Goal: Transaction & Acquisition: Purchase product/service

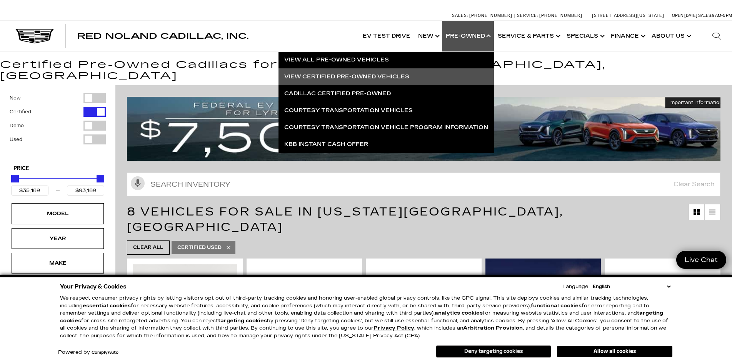
click at [509, 353] on button "Deny targeting cookies" at bounding box center [493, 352] width 115 height 12
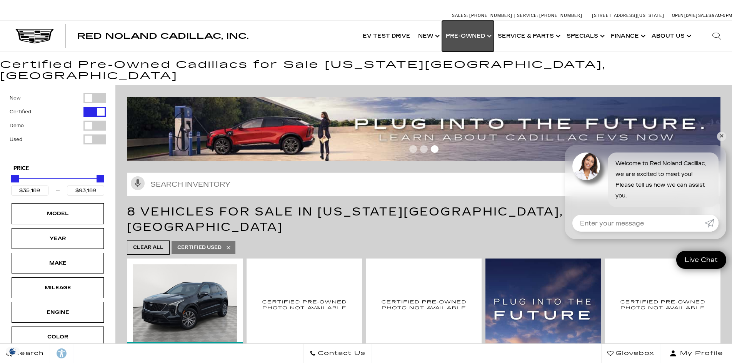
click at [467, 35] on link "Show Pre-Owned" at bounding box center [468, 36] width 52 height 31
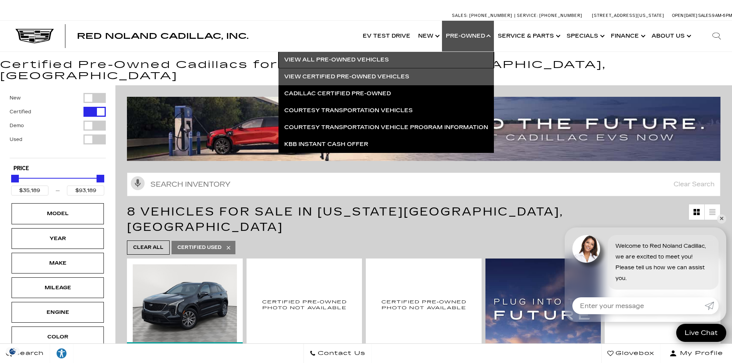
click at [357, 62] on link "View All Pre-Owned Vehicles" at bounding box center [385, 60] width 215 height 17
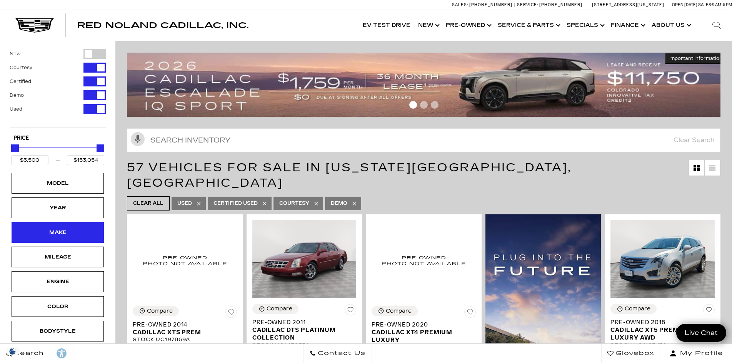
click at [60, 230] on div "Make" at bounding box center [57, 232] width 38 height 8
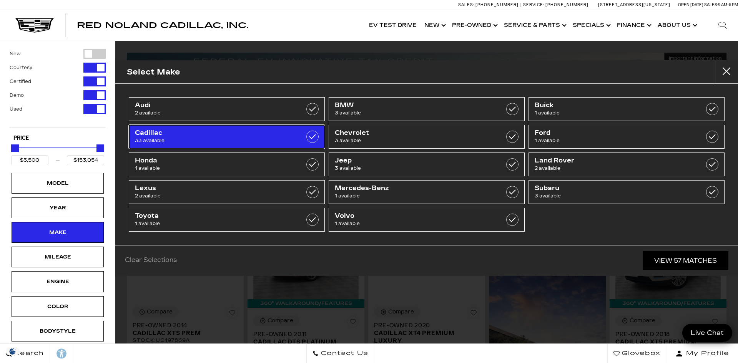
click at [155, 129] on link "Cadillac 33 available" at bounding box center [227, 137] width 196 height 24
type input "$9,500"
checkbox input "true"
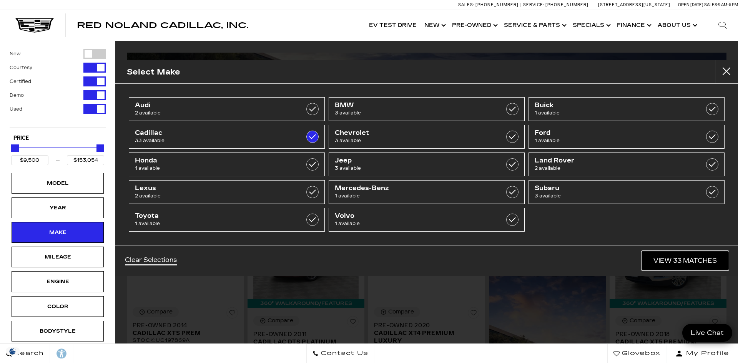
click at [693, 258] on link "View 33 Matches" at bounding box center [685, 260] width 86 height 19
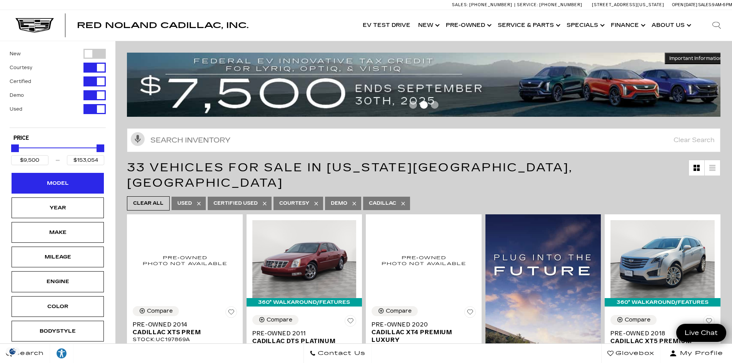
click at [43, 186] on div "Model" at bounding box center [57, 183] width 38 height 8
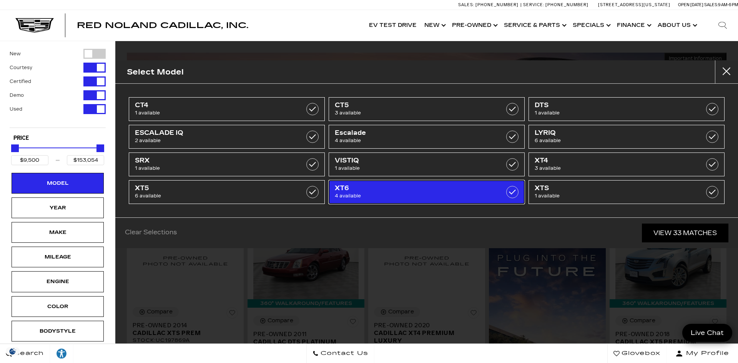
click at [381, 192] on span "XT6" at bounding box center [413, 189] width 156 height 8
type input "$60,000"
type input "$72,603"
checkbox input "true"
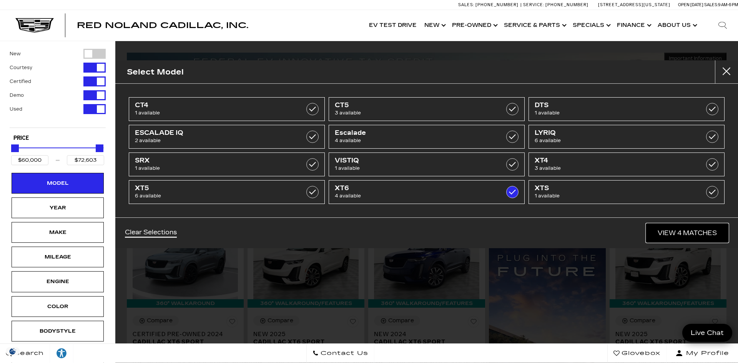
click at [697, 236] on link "View 4 Matches" at bounding box center [687, 233] width 82 height 19
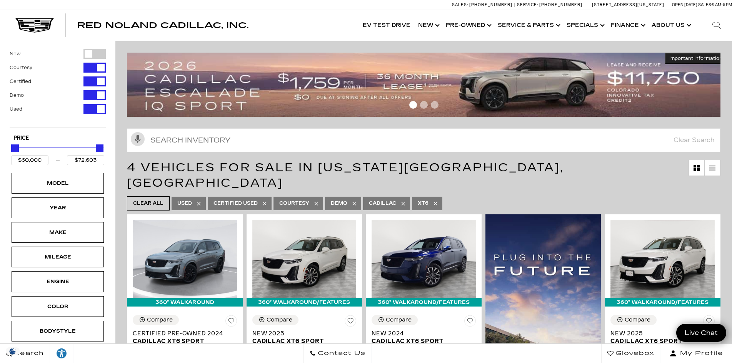
click at [436, 202] on icon at bounding box center [434, 203] width 3 height 3
type input "$9,500"
type input "$153,054"
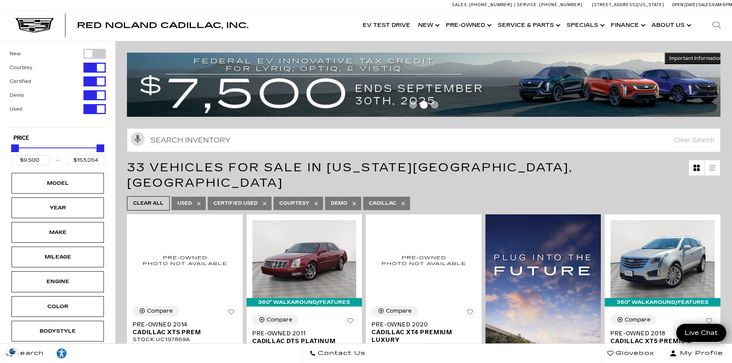
click at [404, 201] on icon at bounding box center [403, 204] width 6 height 6
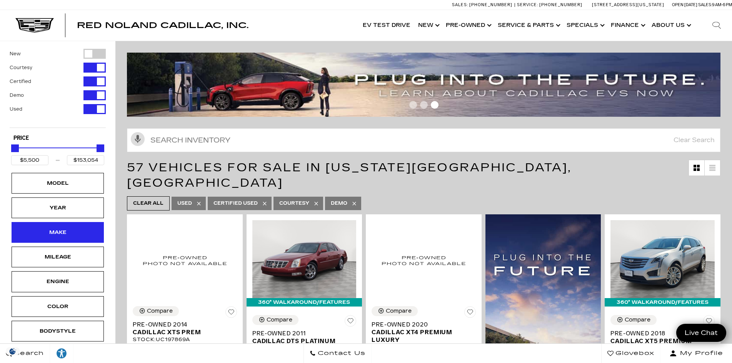
click at [71, 231] on div "Make" at bounding box center [57, 232] width 38 height 8
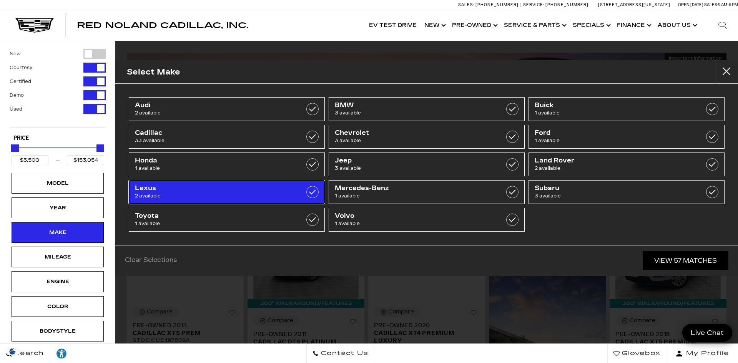
click at [151, 193] on span "2 available" at bounding box center [213, 196] width 156 height 8
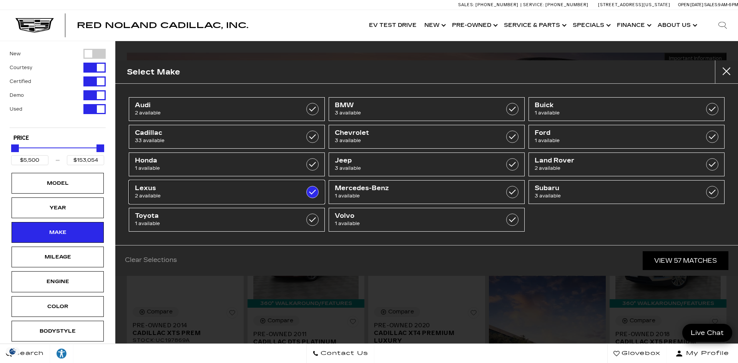
type input "$34,189"
type input "$42,189"
checkbox input "true"
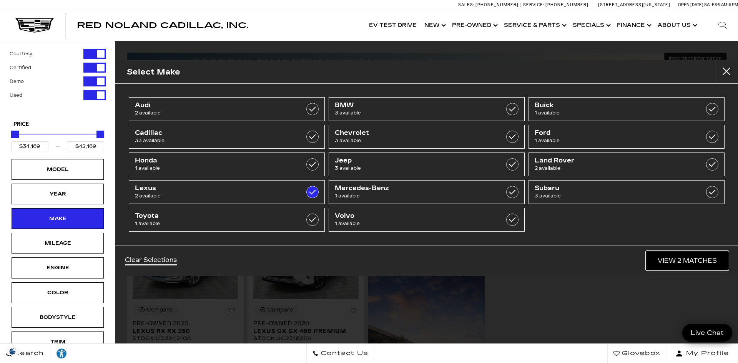
click at [662, 259] on link "View 2 Matches" at bounding box center [687, 260] width 82 height 19
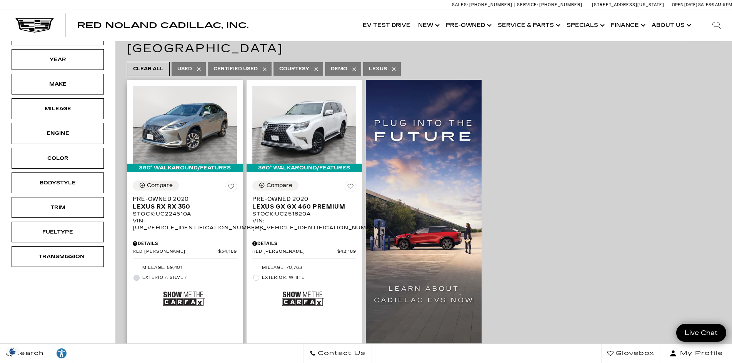
scroll to position [115, 0]
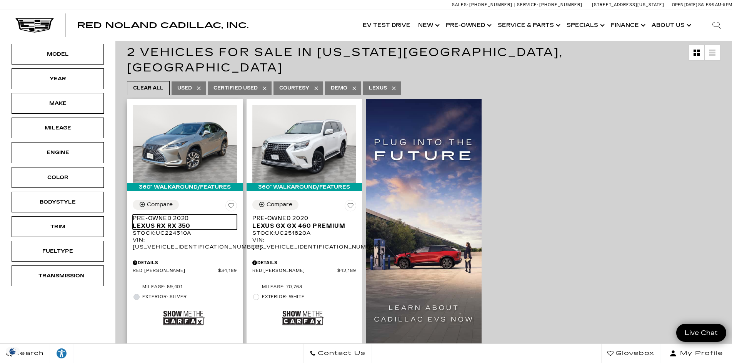
click at [204, 215] on span "Pre-Owned 2020" at bounding box center [182, 219] width 98 height 8
